Goal: Task Accomplishment & Management: Manage account settings

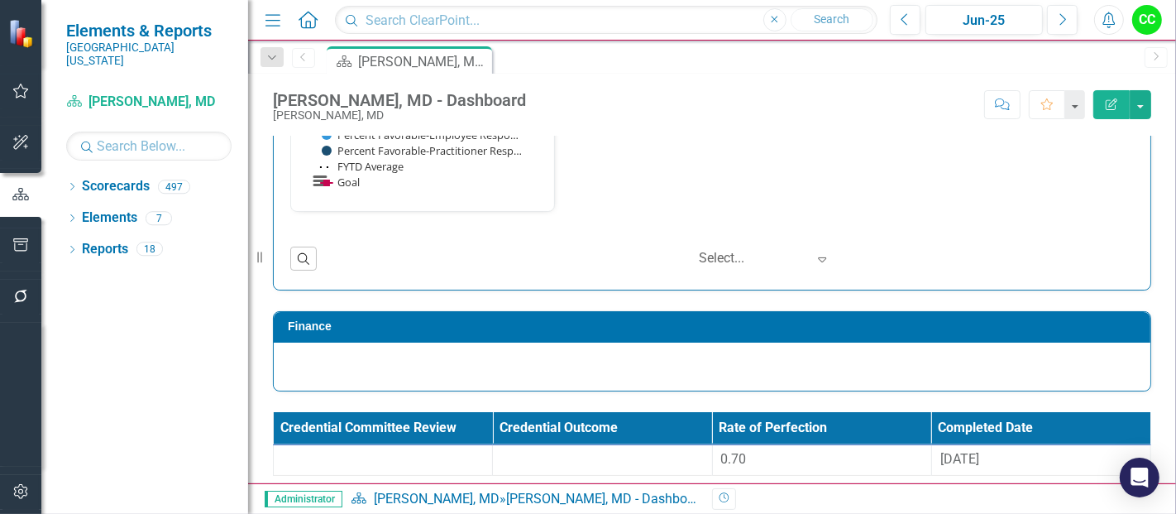
scroll to position [2071, 0]
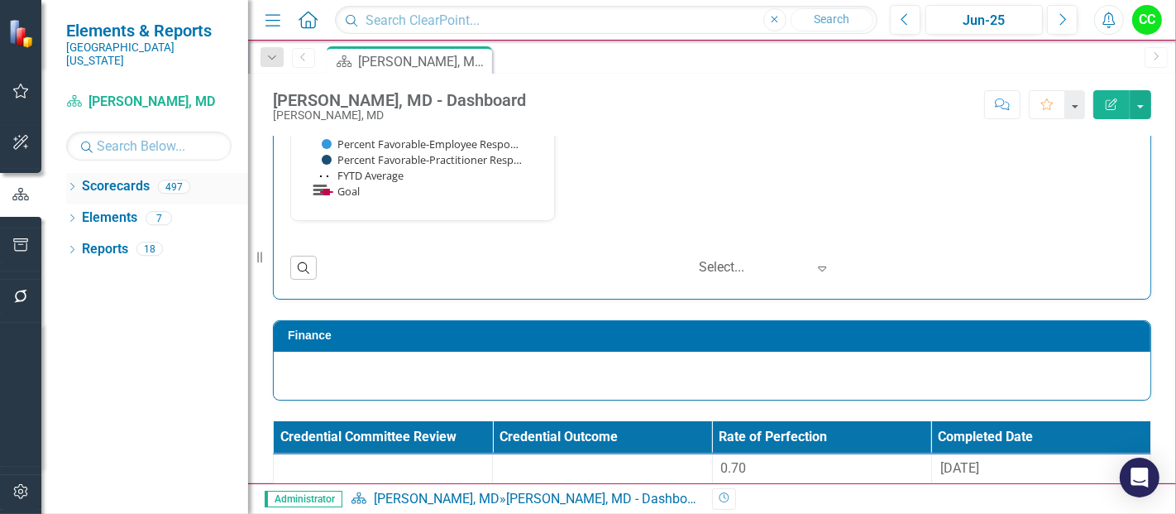
click at [71, 184] on icon "Dropdown" at bounding box center [72, 188] width 12 height 9
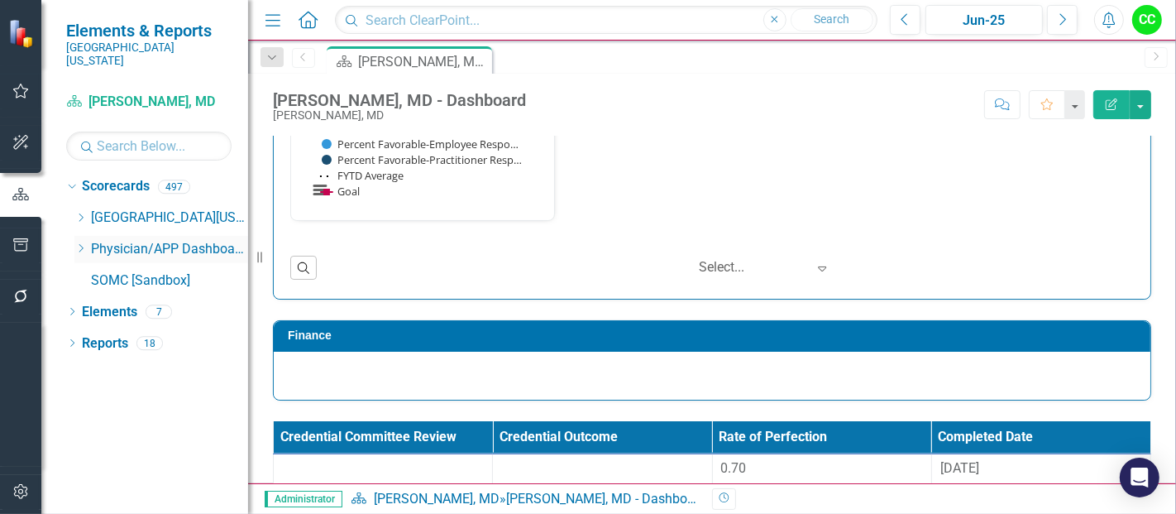
click at [84, 243] on icon "Dropdown" at bounding box center [80, 248] width 12 height 10
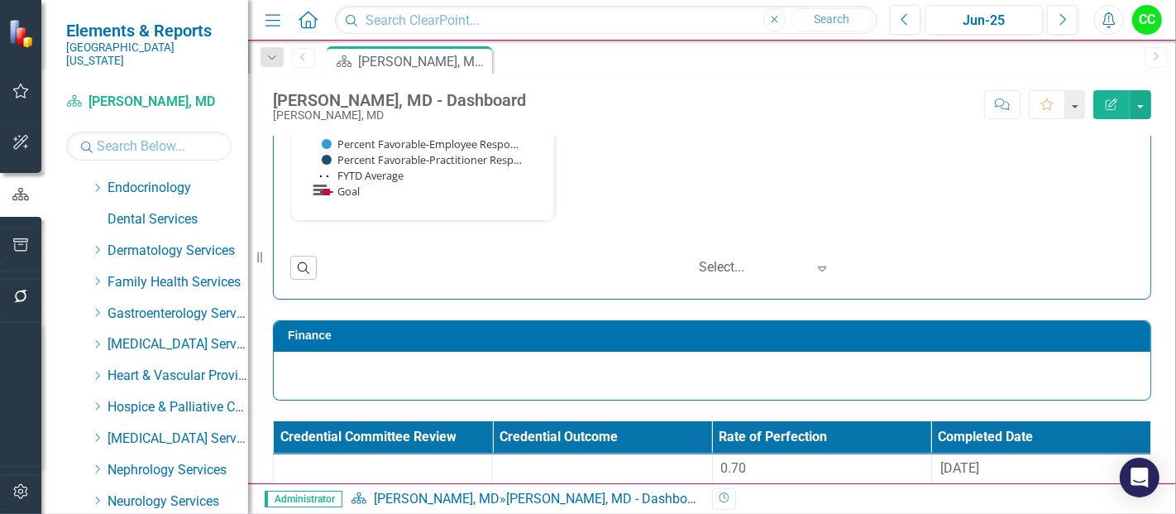
scroll to position [235, 0]
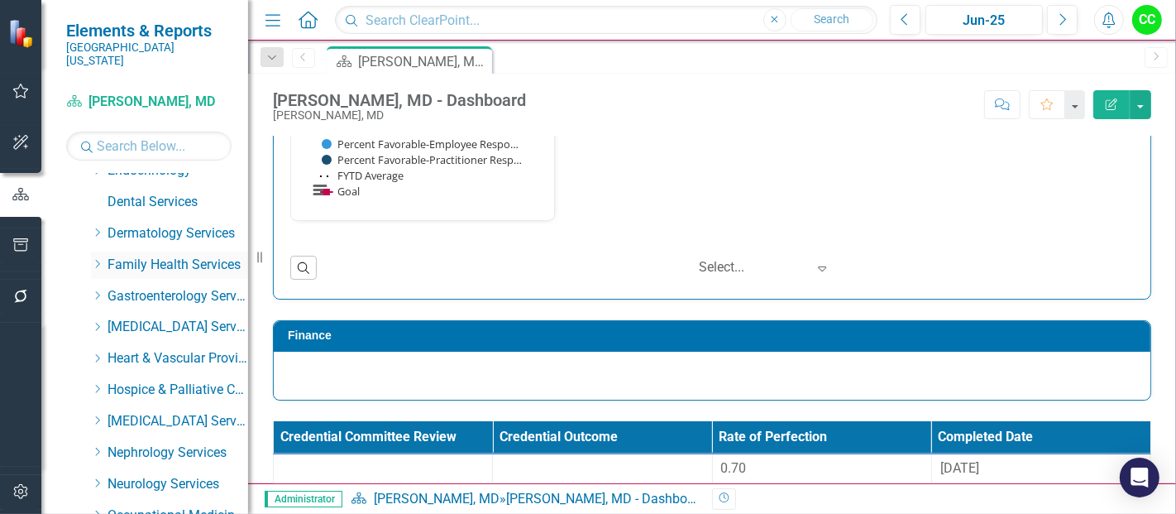
click at [97, 259] on icon "Dropdown" at bounding box center [97, 264] width 12 height 10
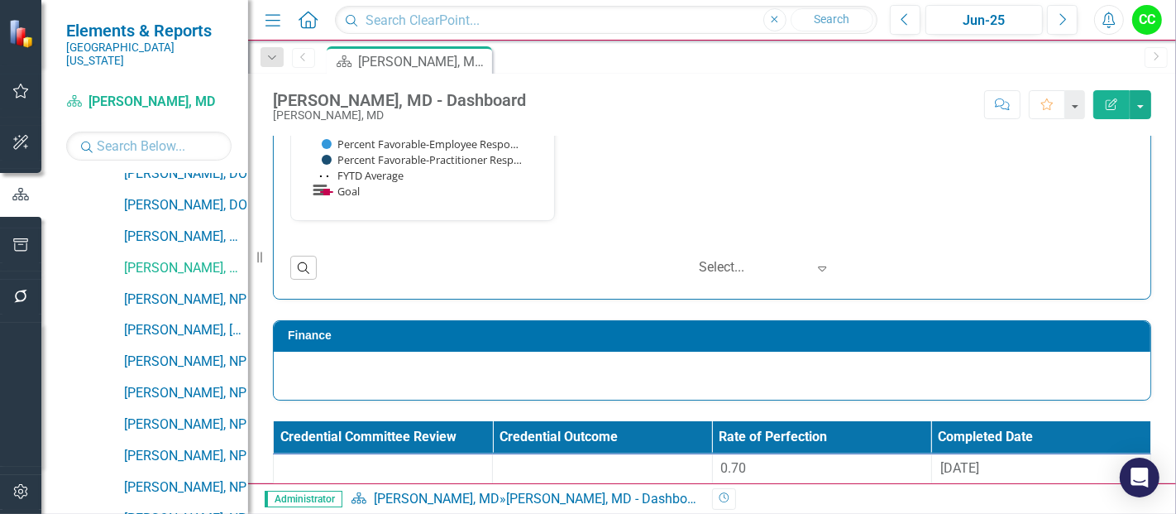
scroll to position [853, 0]
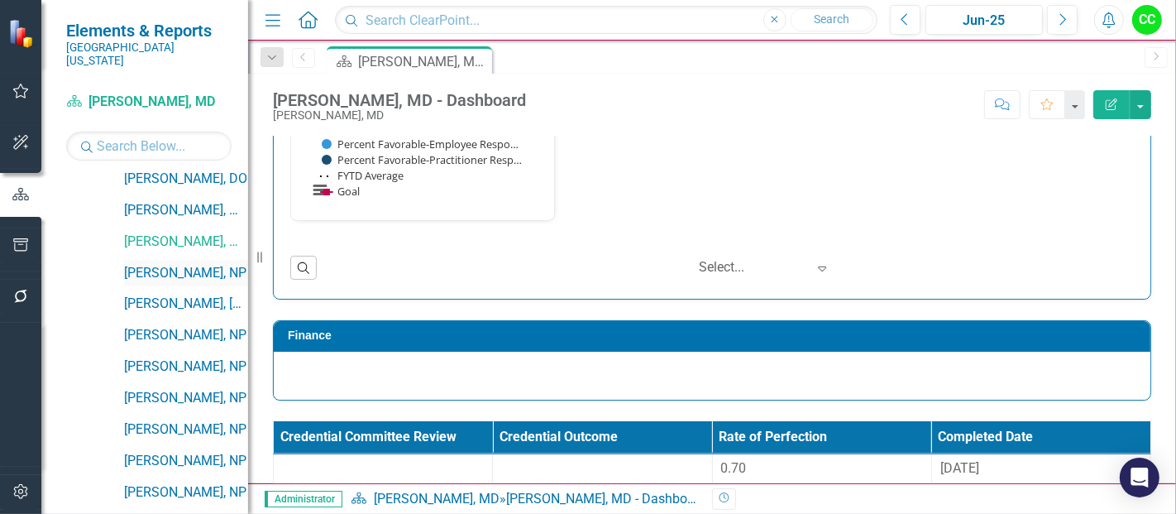
click at [170, 264] on link "[PERSON_NAME], NP" at bounding box center [186, 273] width 124 height 19
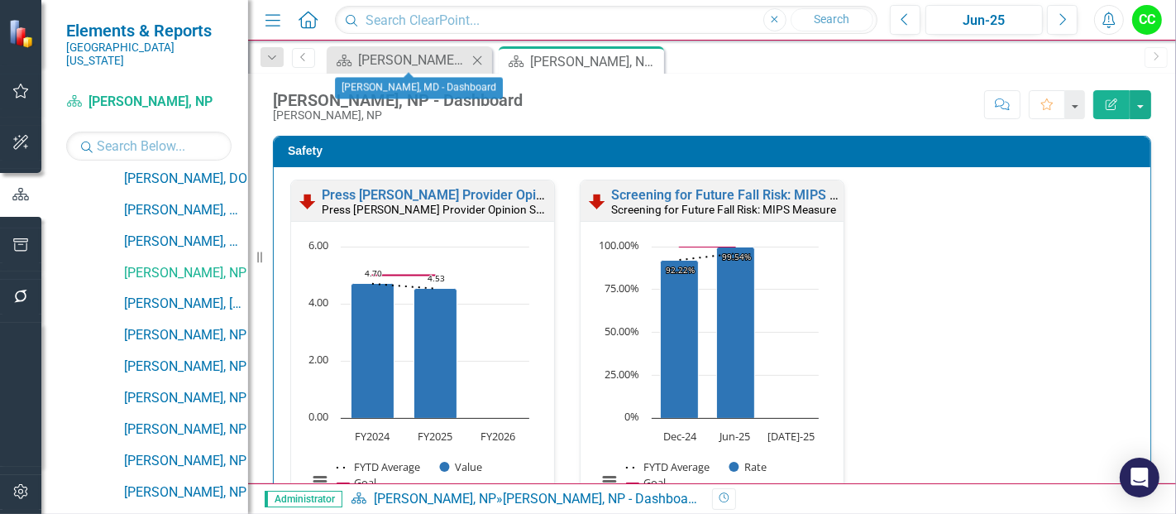
click at [475, 55] on icon "Close" at bounding box center [477, 60] width 17 height 13
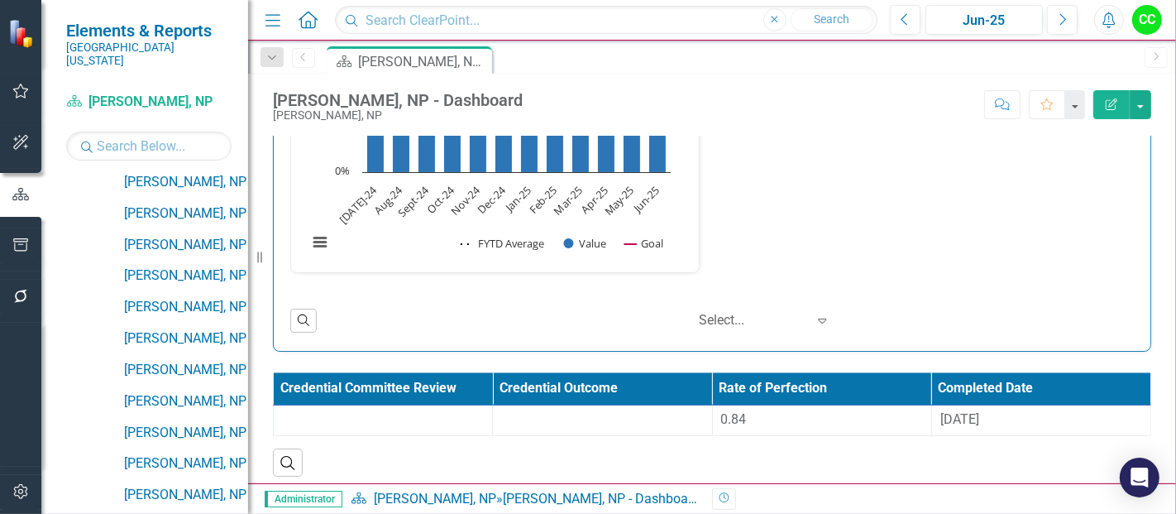
scroll to position [1101, 0]
click at [151, 266] on link "[PERSON_NAME], NP" at bounding box center [186, 275] width 124 height 19
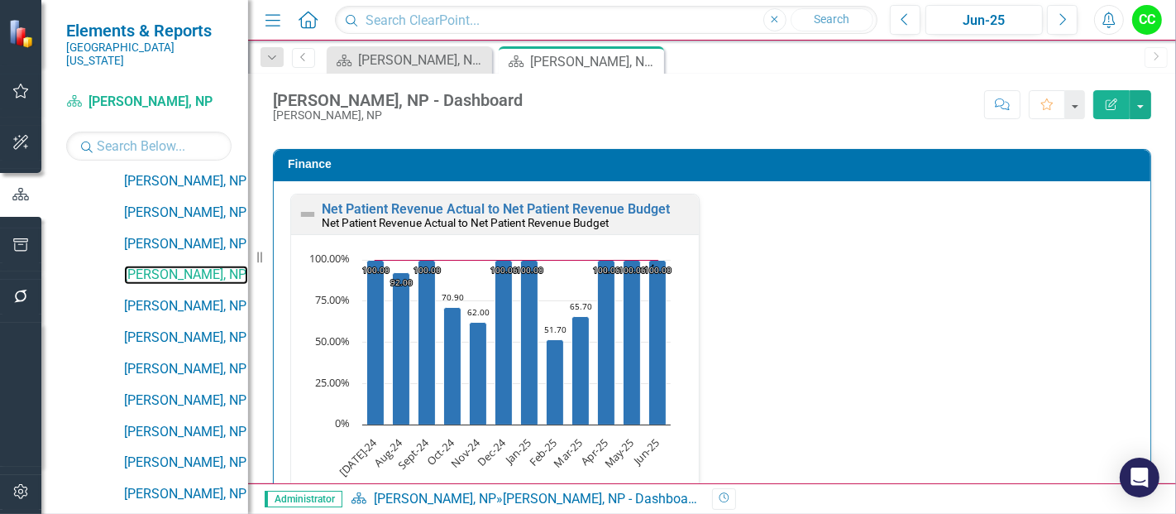
scroll to position [2598, 0]
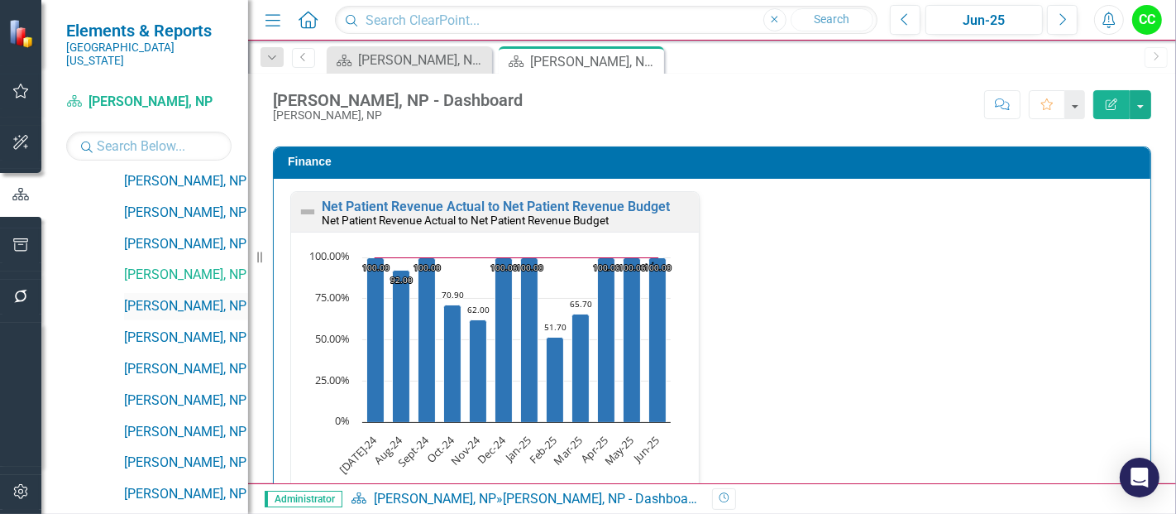
click at [172, 297] on link "[PERSON_NAME], NP" at bounding box center [186, 306] width 124 height 19
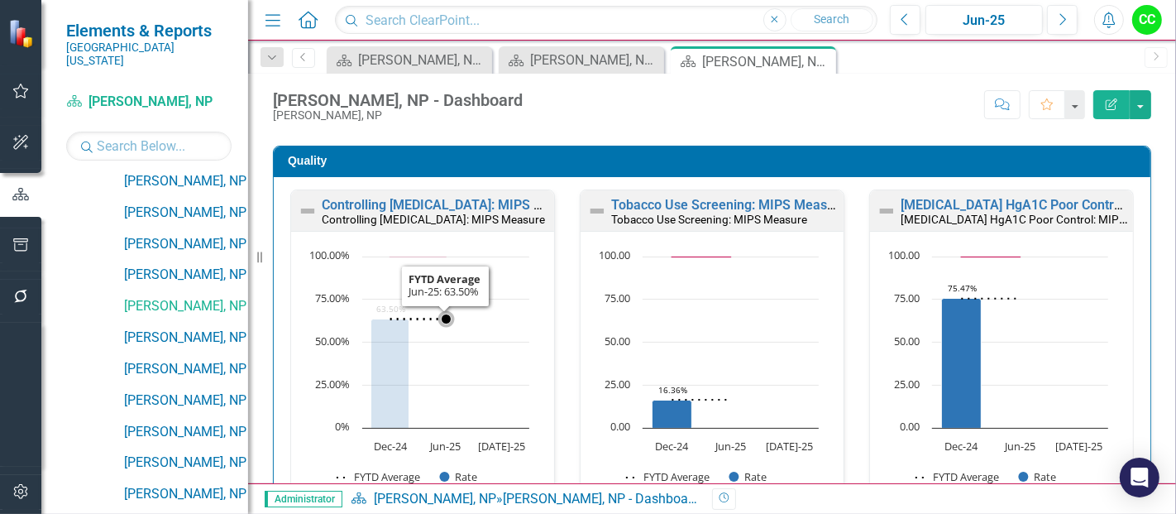
scroll to position [465, 0]
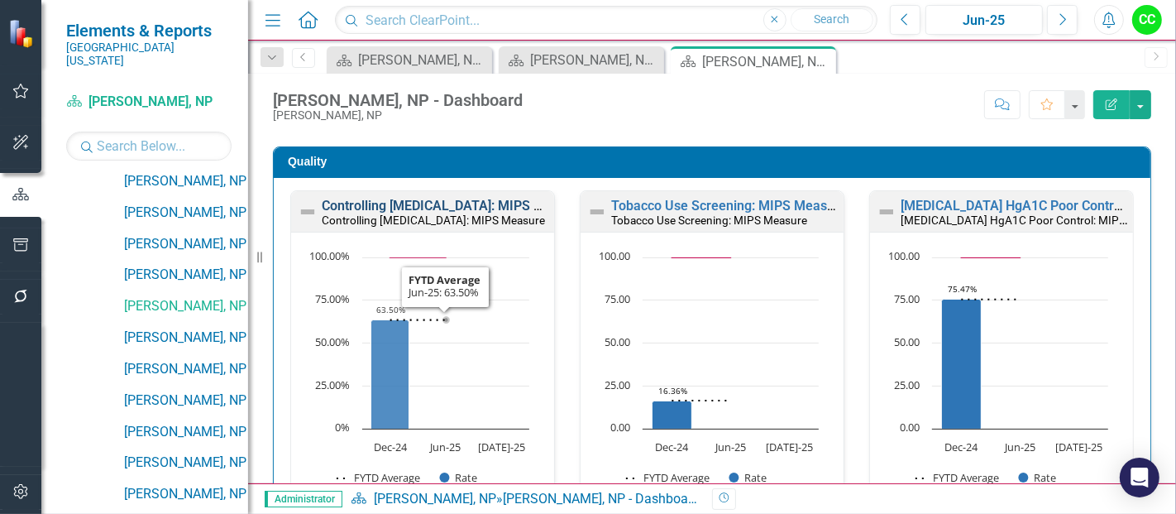
click at [415, 202] on link "Controlling [MEDICAL_DATA]: MIPS Measure" at bounding box center [454, 206] width 265 height 16
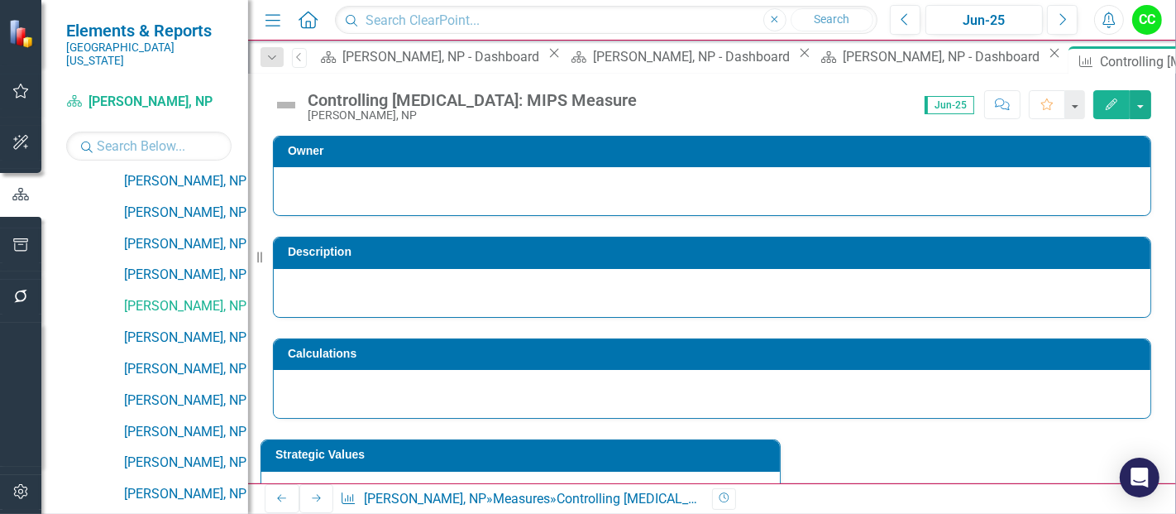
scroll to position [668, 0]
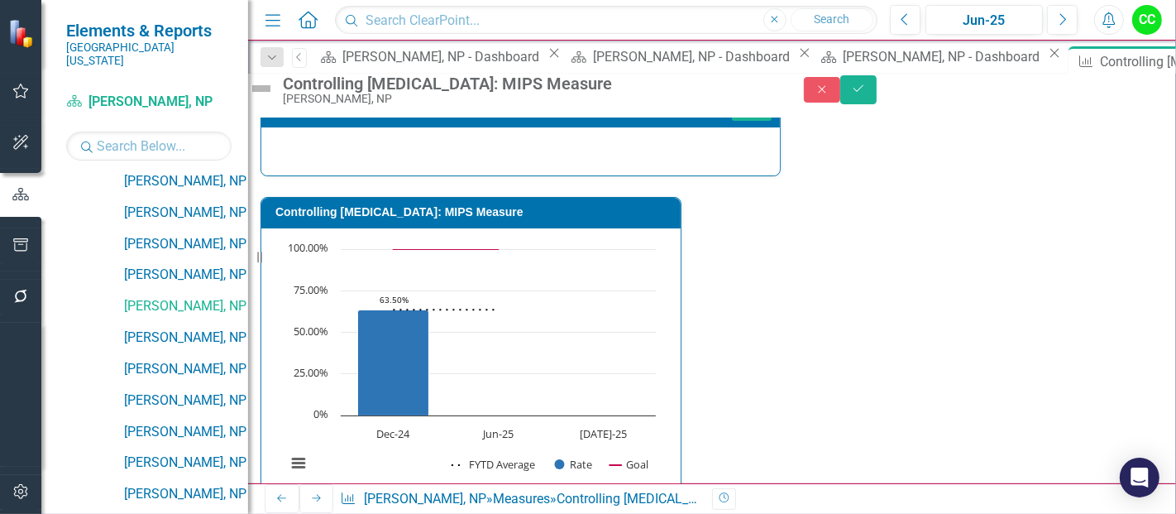
type textarea "107"
type textarea "164"
click at [877, 98] on button "Save" at bounding box center [858, 89] width 36 height 29
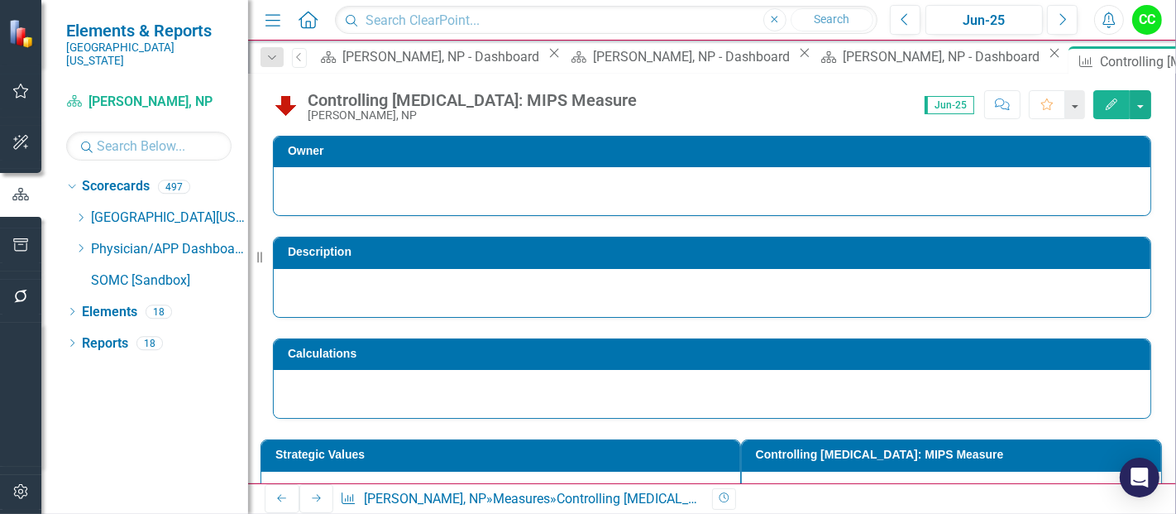
scroll to position [0, 0]
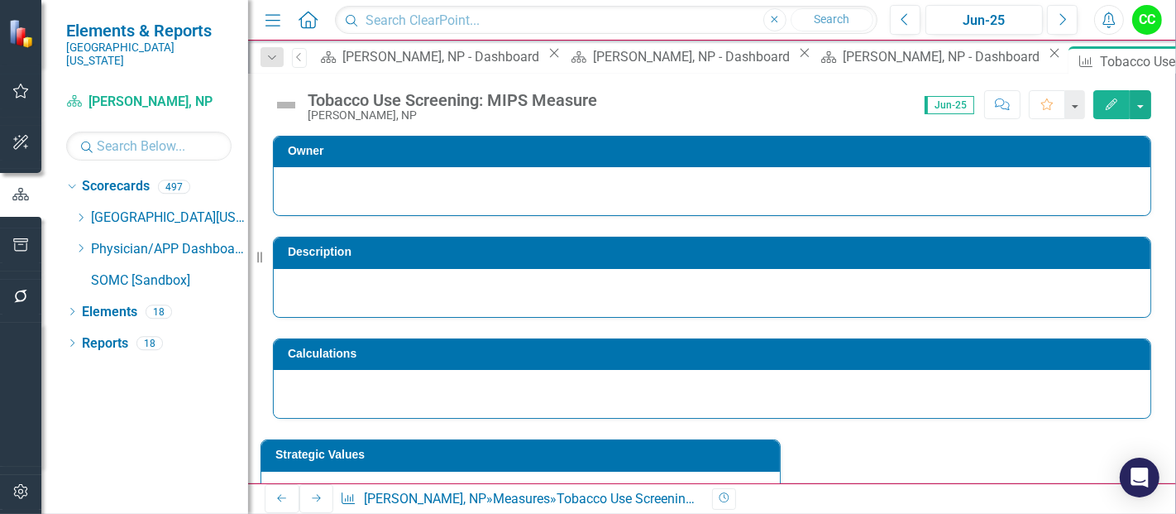
scroll to position [265, 0]
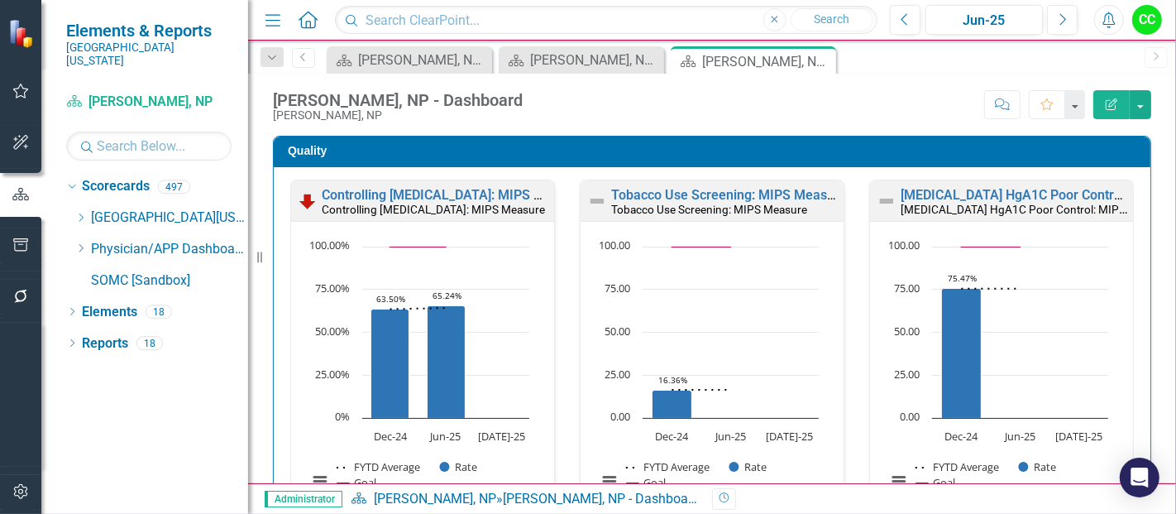
scroll to position [477, 0]
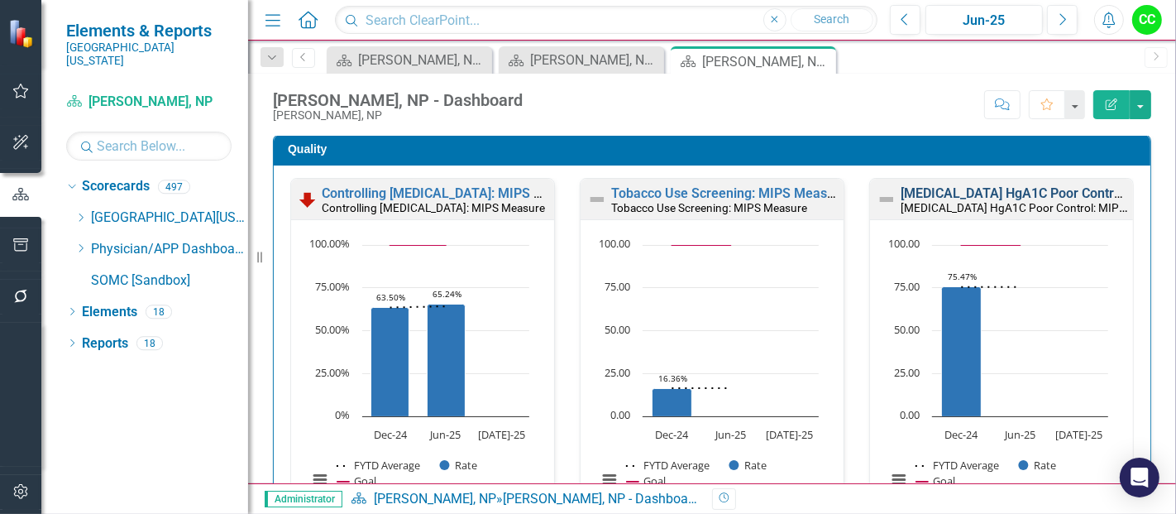
click at [957, 190] on link "[MEDICAL_DATA] HgA1C Poor Control: MIPS Measure" at bounding box center [1060, 193] width 319 height 16
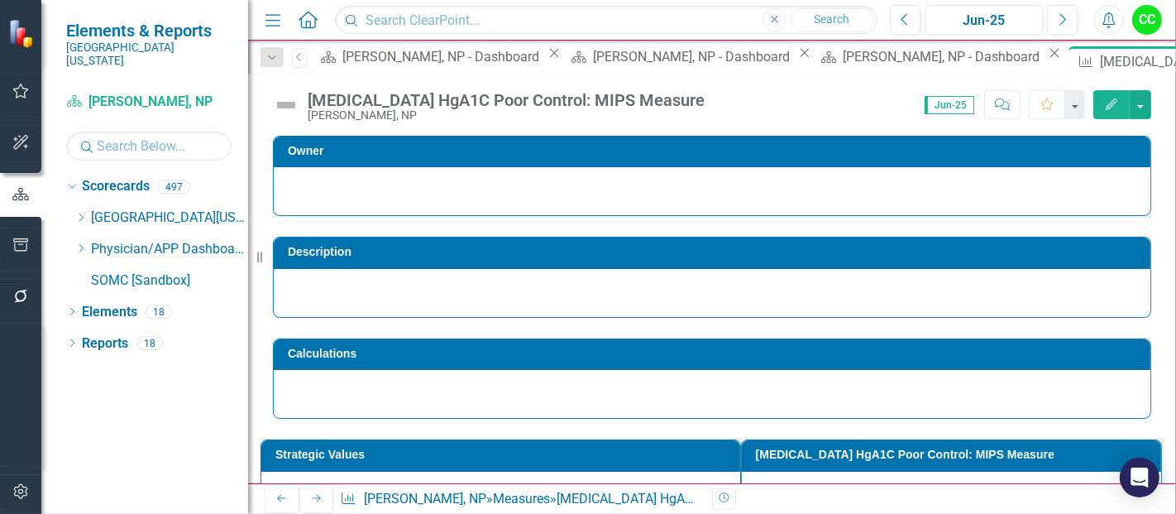
scroll to position [654, 0]
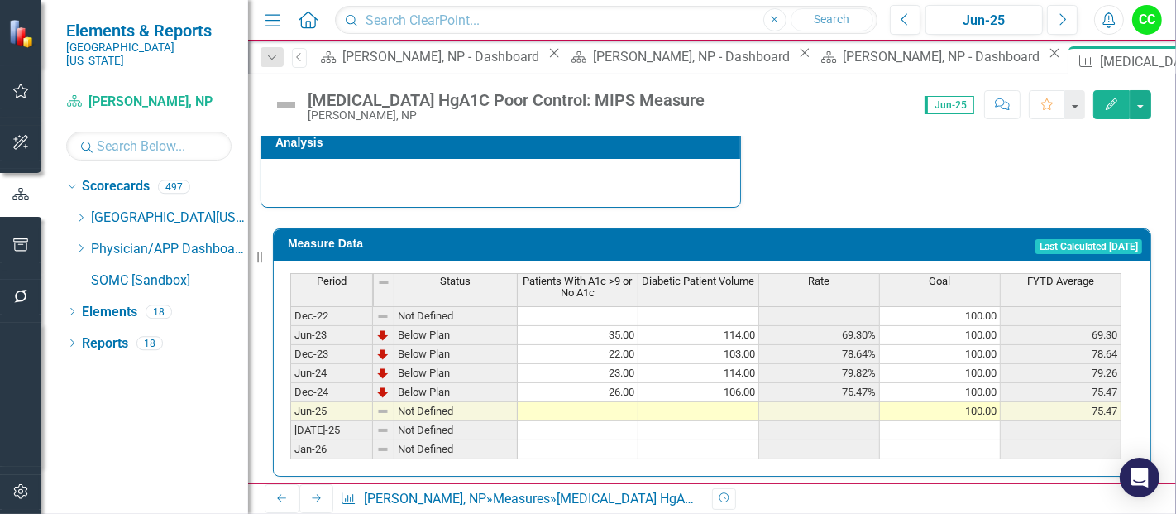
click at [600, 402] on td at bounding box center [578, 411] width 121 height 19
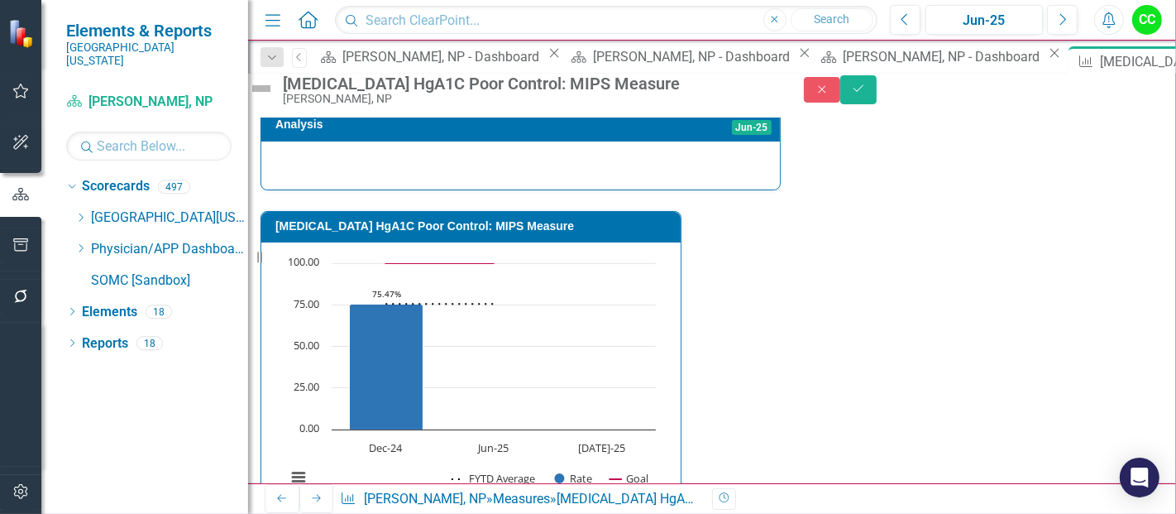
type textarea "35"
type textarea "112"
click at [866, 94] on icon "Save" at bounding box center [858, 89] width 15 height 12
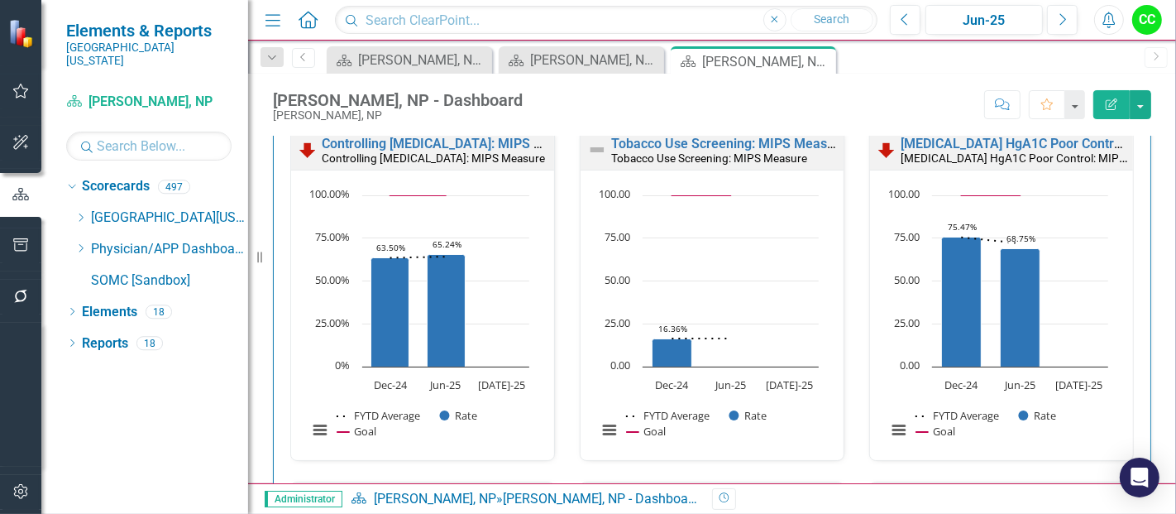
scroll to position [858, 0]
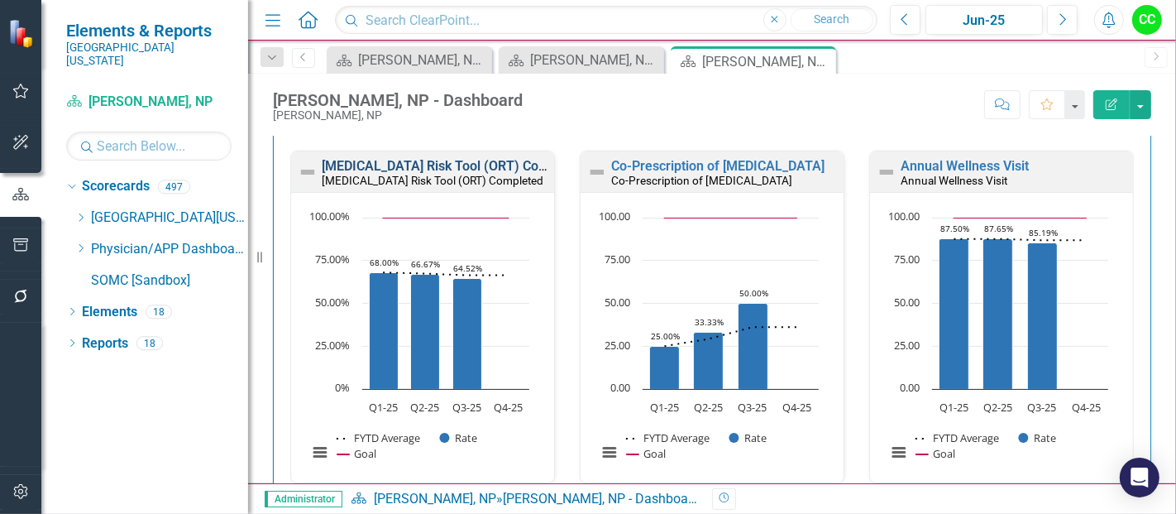
click at [399, 174] on link "[MEDICAL_DATA] Risk Tool (ORT) Completed" at bounding box center [455, 166] width 266 height 16
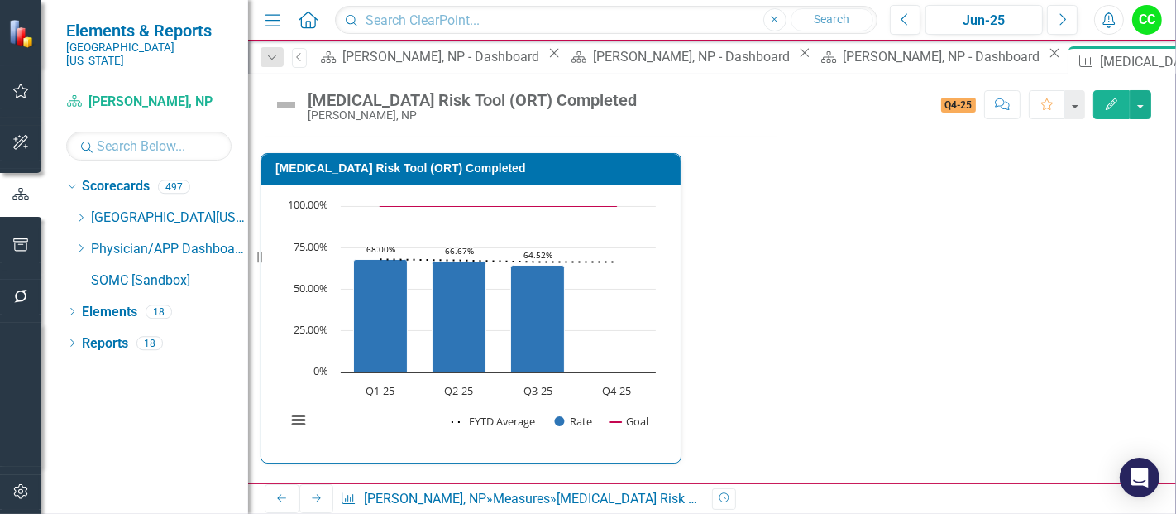
scroll to position [50, 0]
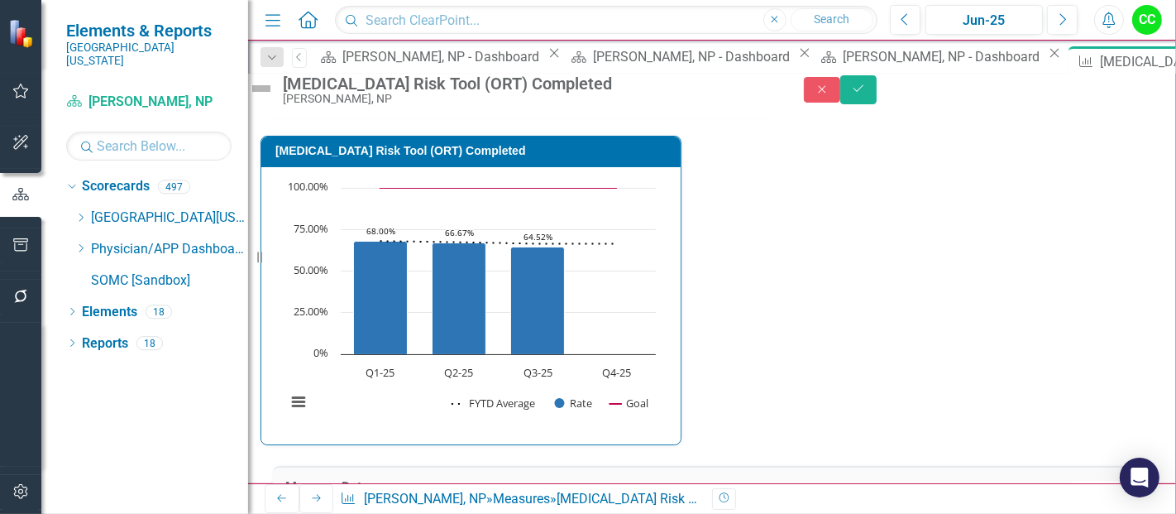
type textarea "51.17"
type textarea "27"
click at [877, 89] on button "Save" at bounding box center [858, 89] width 36 height 29
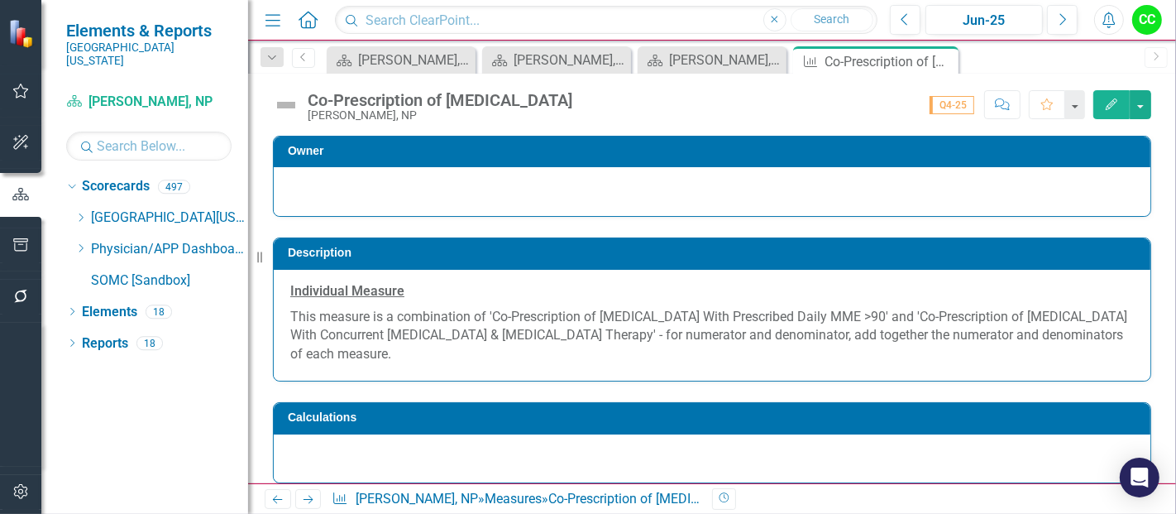
scroll to position [822, 0]
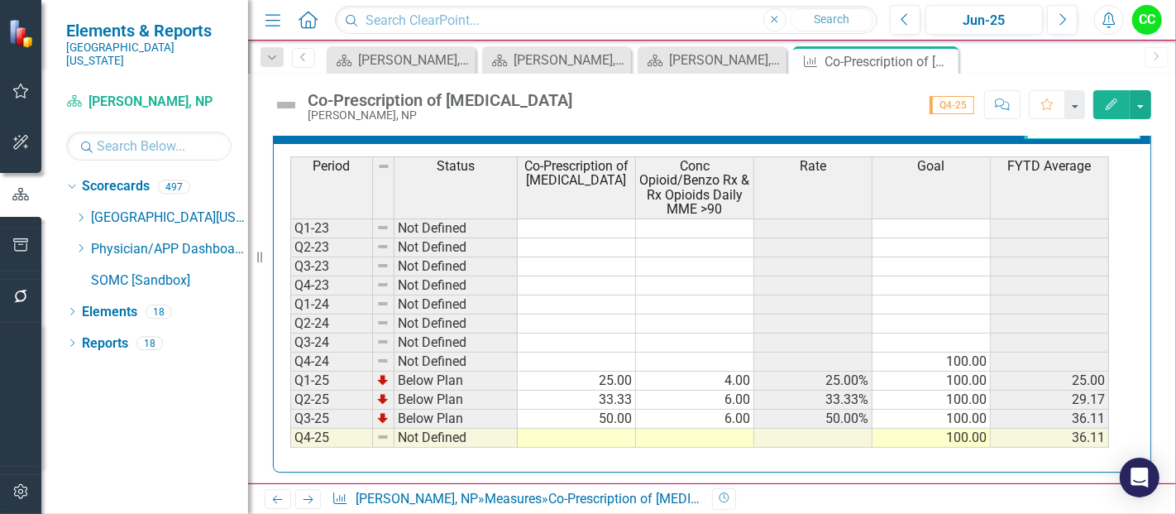
click at [603, 429] on td at bounding box center [577, 438] width 118 height 19
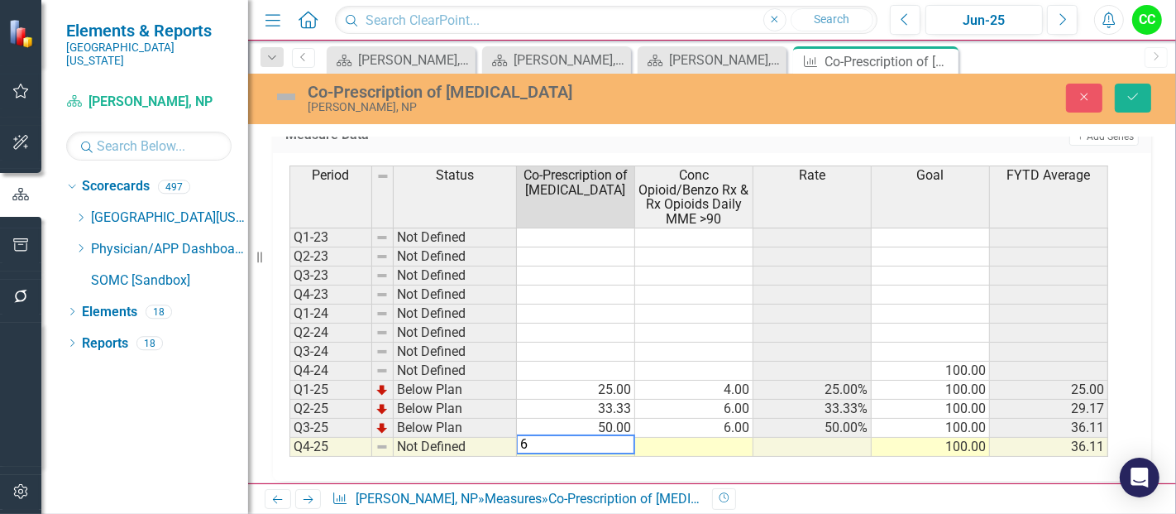
type textarea "60"
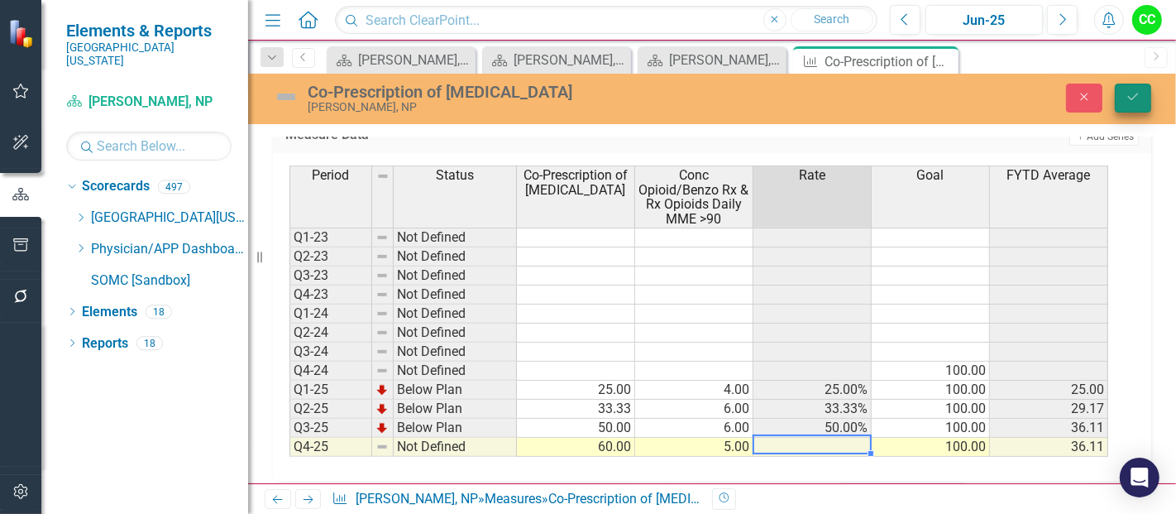
type textarea "5"
click at [1129, 85] on button "Save" at bounding box center [1133, 98] width 36 height 29
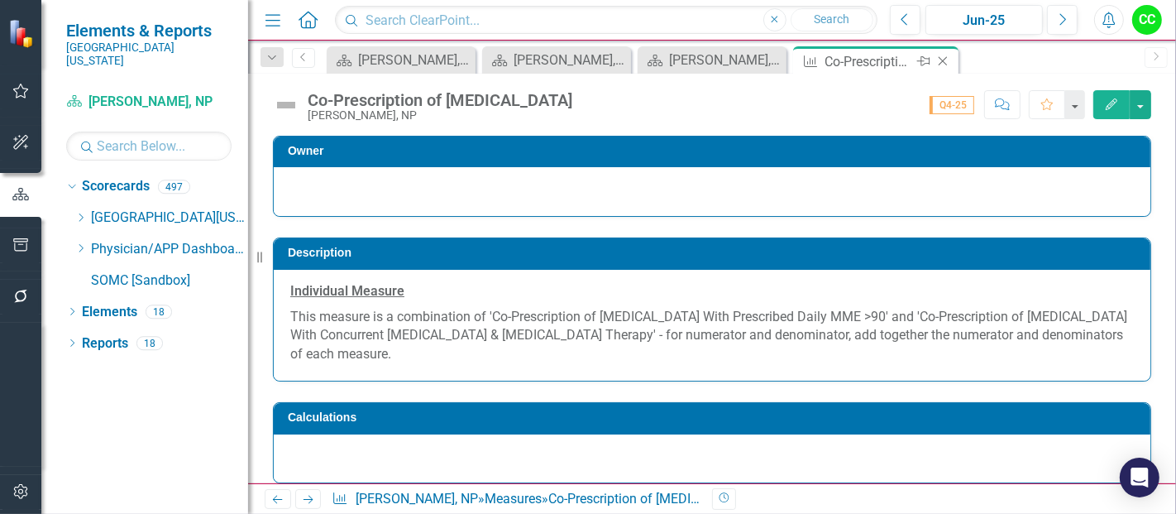
click at [939, 60] on icon "Close" at bounding box center [943, 61] width 17 height 13
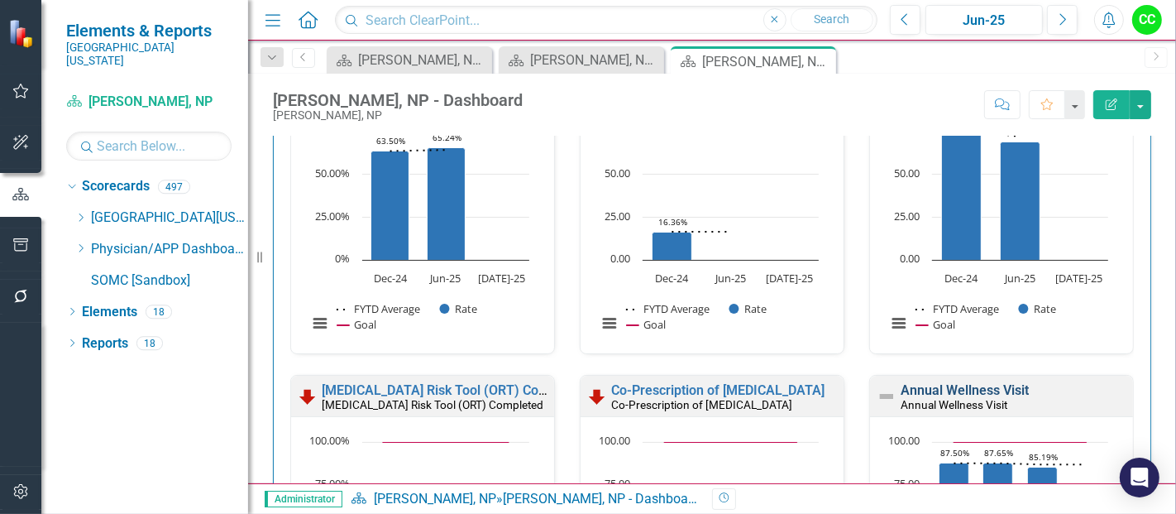
scroll to position [862, 0]
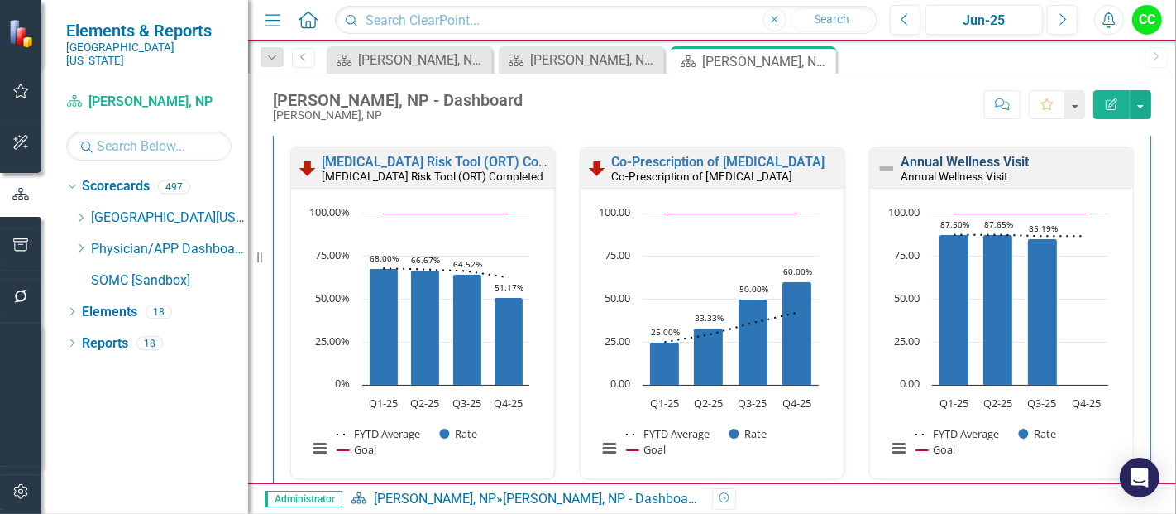
click at [978, 159] on link "Annual Wellness Visit" at bounding box center [965, 162] width 128 height 16
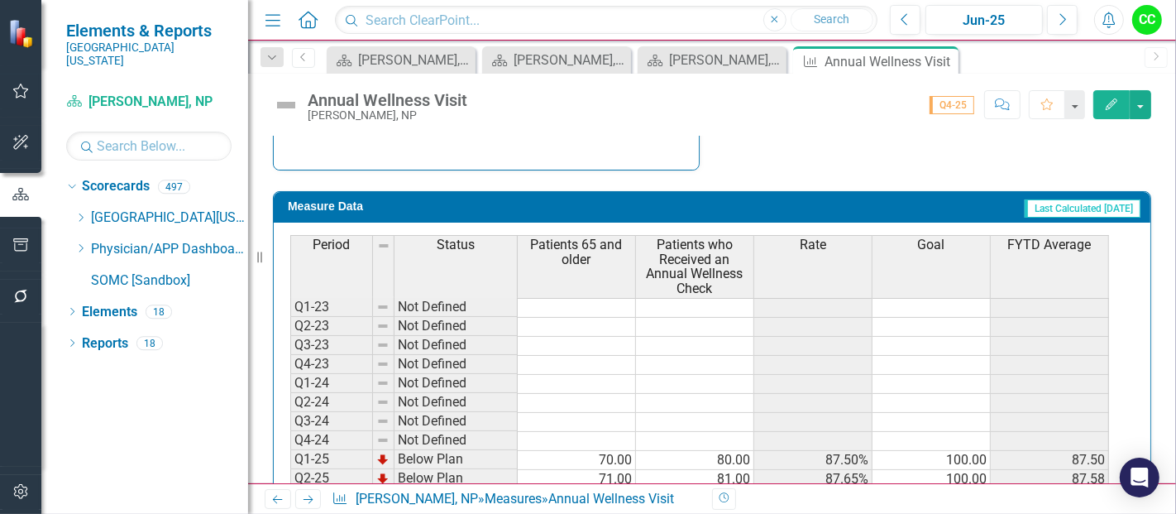
scroll to position [759, 0]
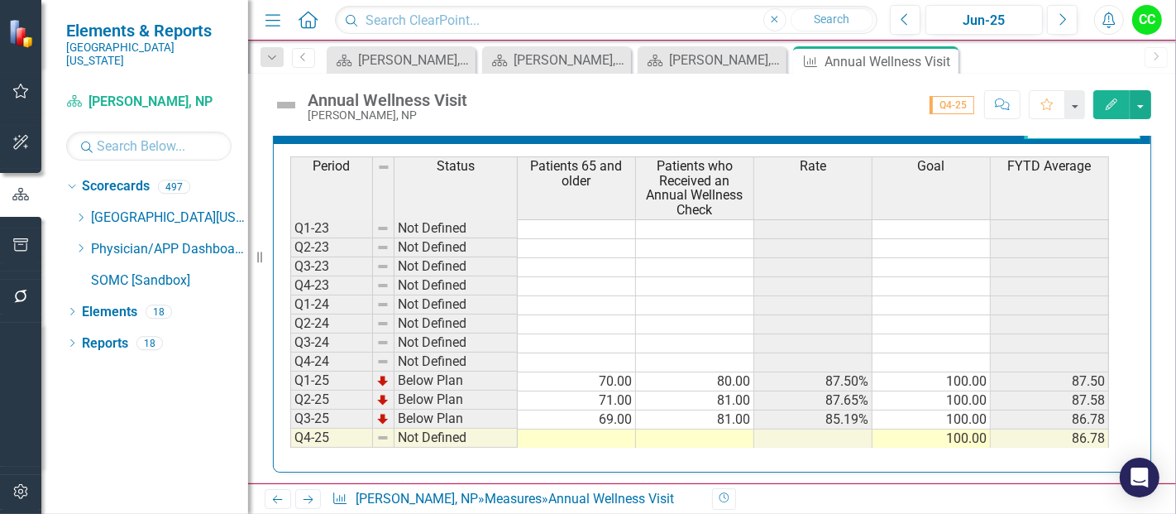
click at [579, 433] on td at bounding box center [577, 438] width 118 height 19
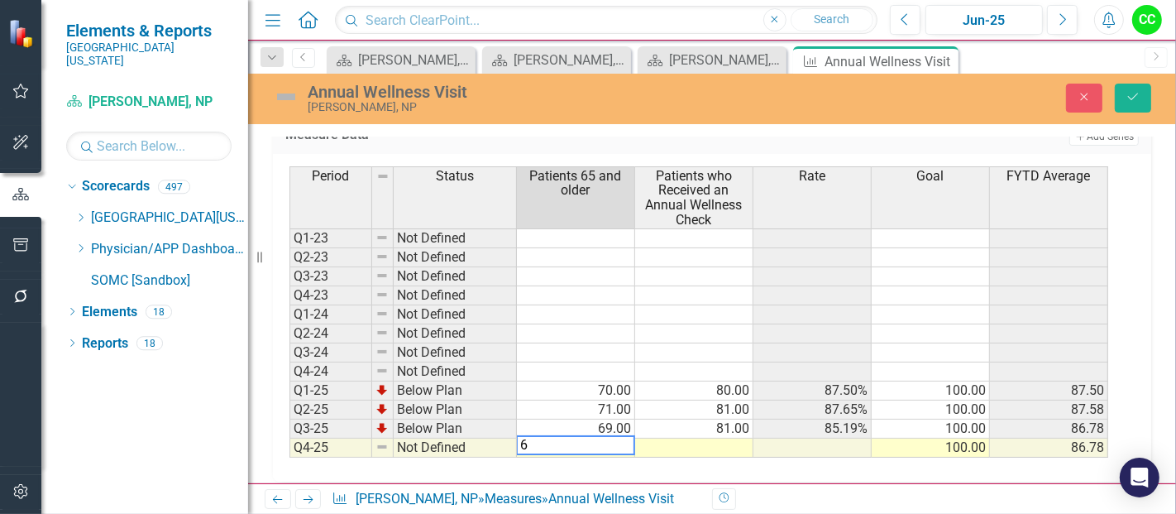
type textarea "62"
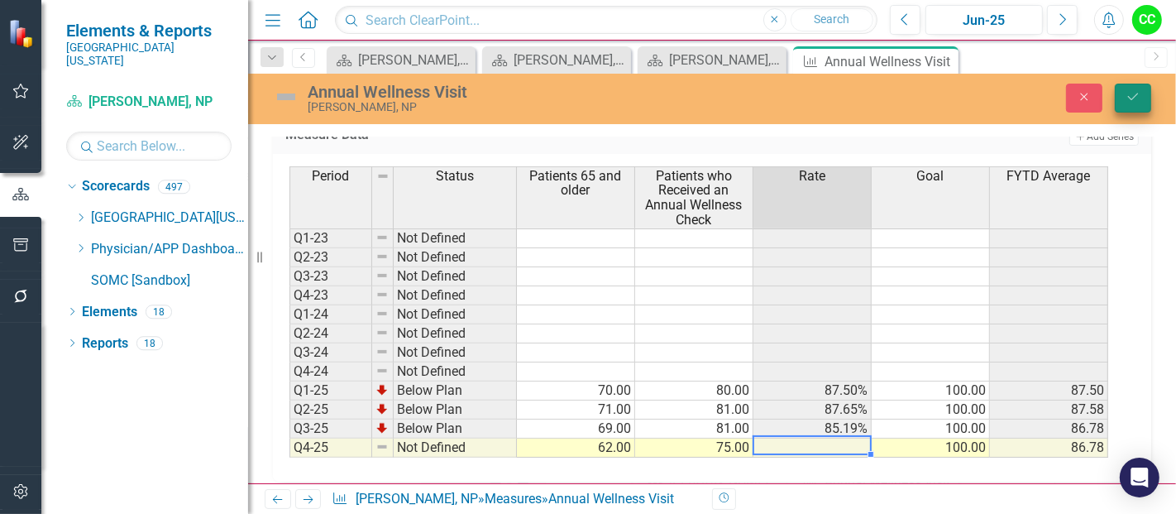
type textarea "75"
click at [1145, 99] on button "Save" at bounding box center [1133, 98] width 36 height 29
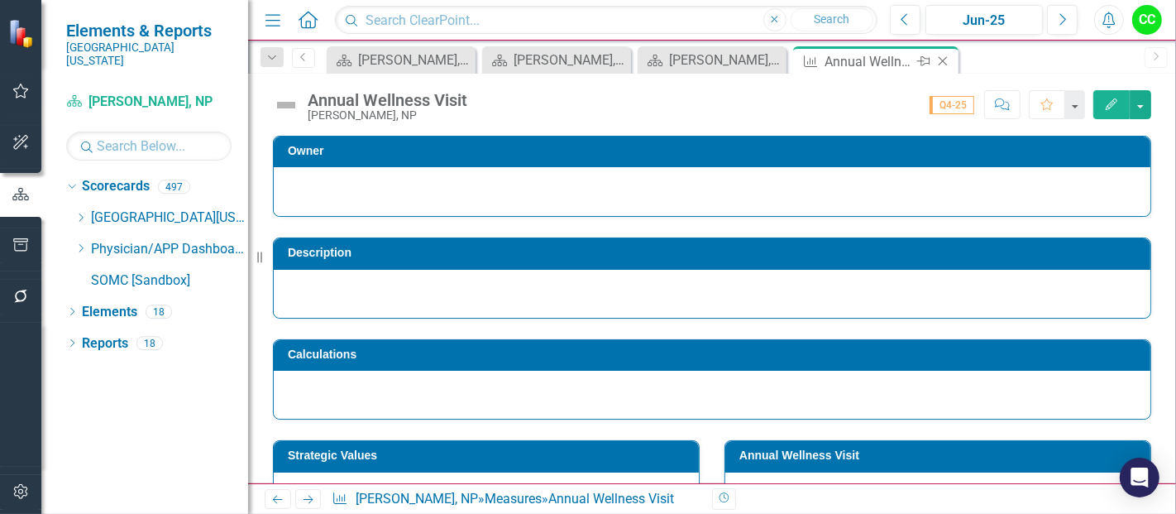
click at [944, 60] on icon at bounding box center [943, 61] width 9 height 9
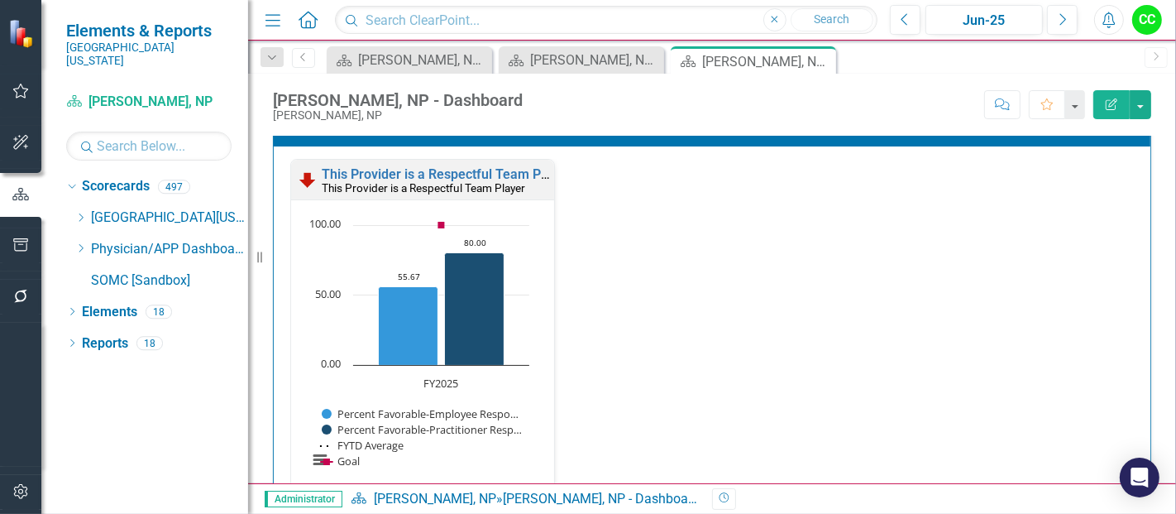
scroll to position [2124, 0]
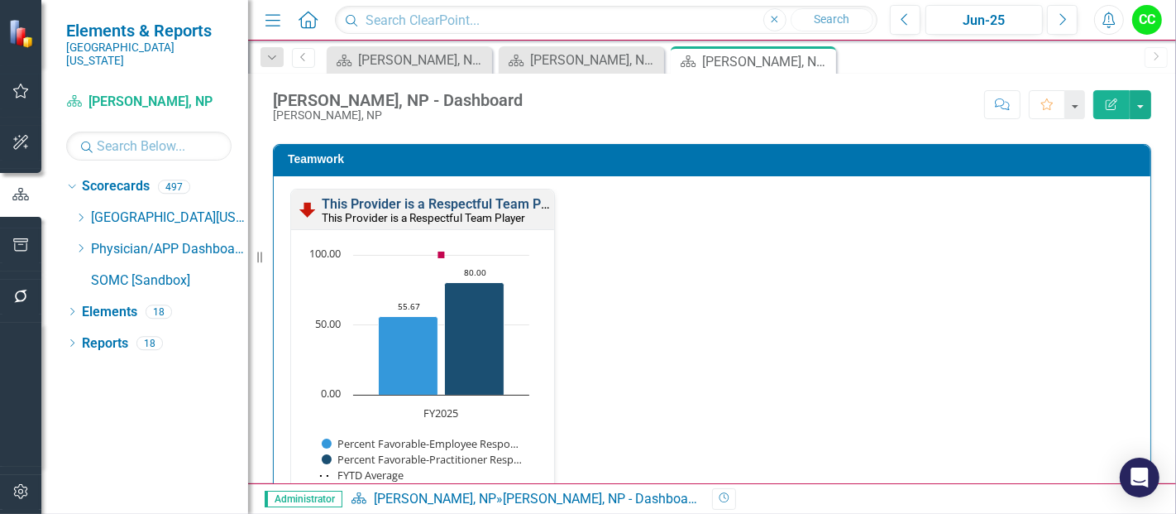
click at [439, 196] on link "This Provider is a Respectful Team Player" at bounding box center [446, 204] width 249 height 16
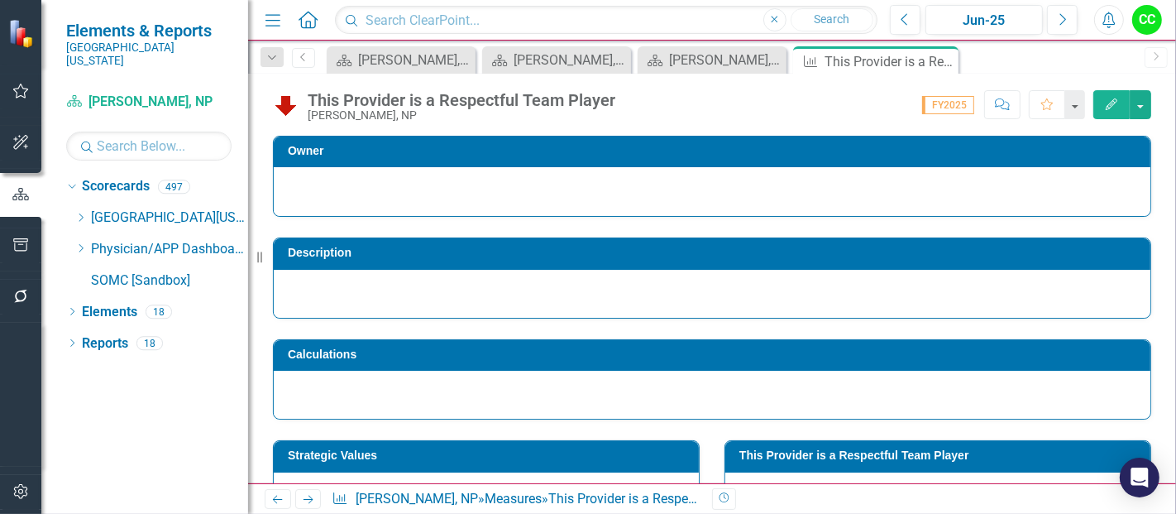
scroll to position [134, 0]
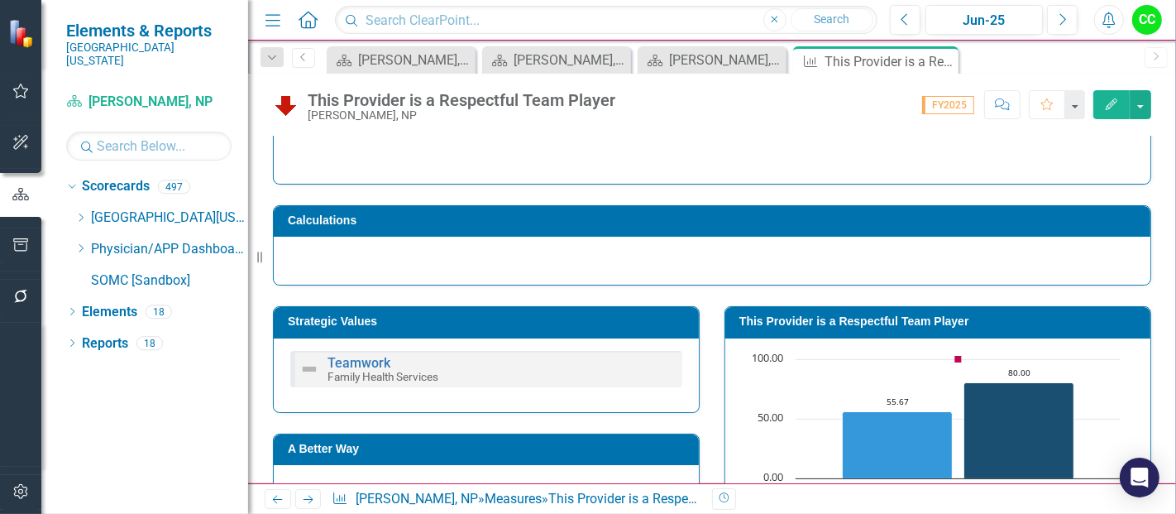
click at [874, 315] on h3 "This Provider is a Respectful Team Player" at bounding box center [941, 321] width 403 height 12
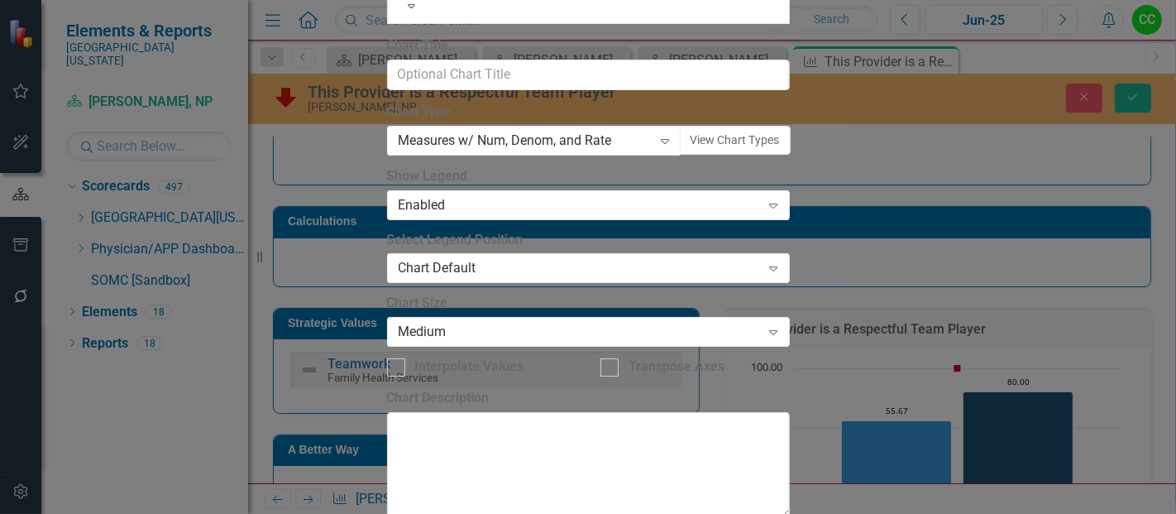
checkbox input "true"
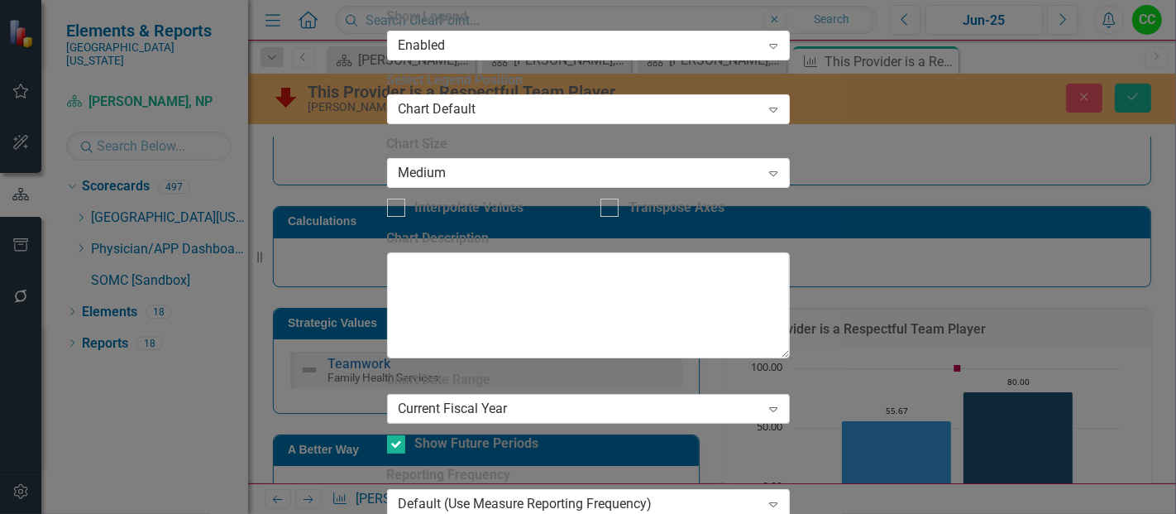
click at [551, 400] on div "Current Fiscal Year" at bounding box center [580, 409] width 362 height 19
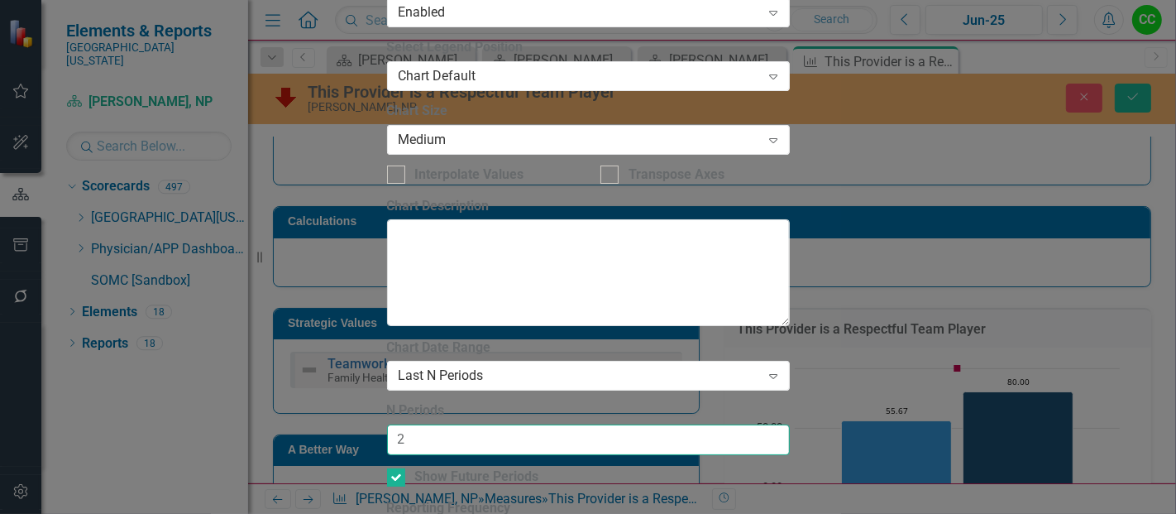
type input "2"
click at [771, 424] on input "2" at bounding box center [588, 439] width 403 height 31
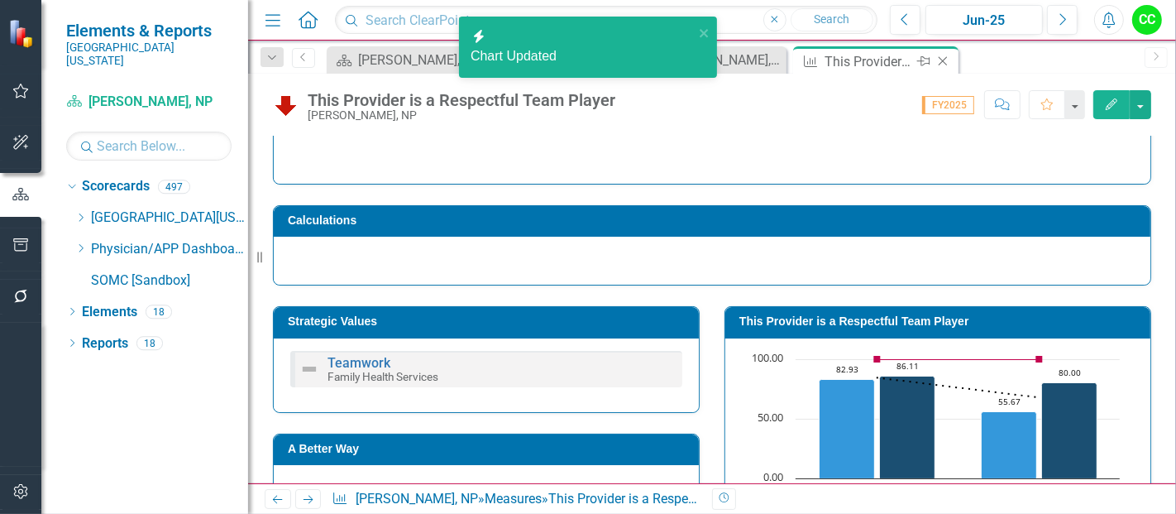
click at [944, 55] on icon "Close" at bounding box center [943, 61] width 17 height 13
